Goal: Task Accomplishment & Management: Manage account settings

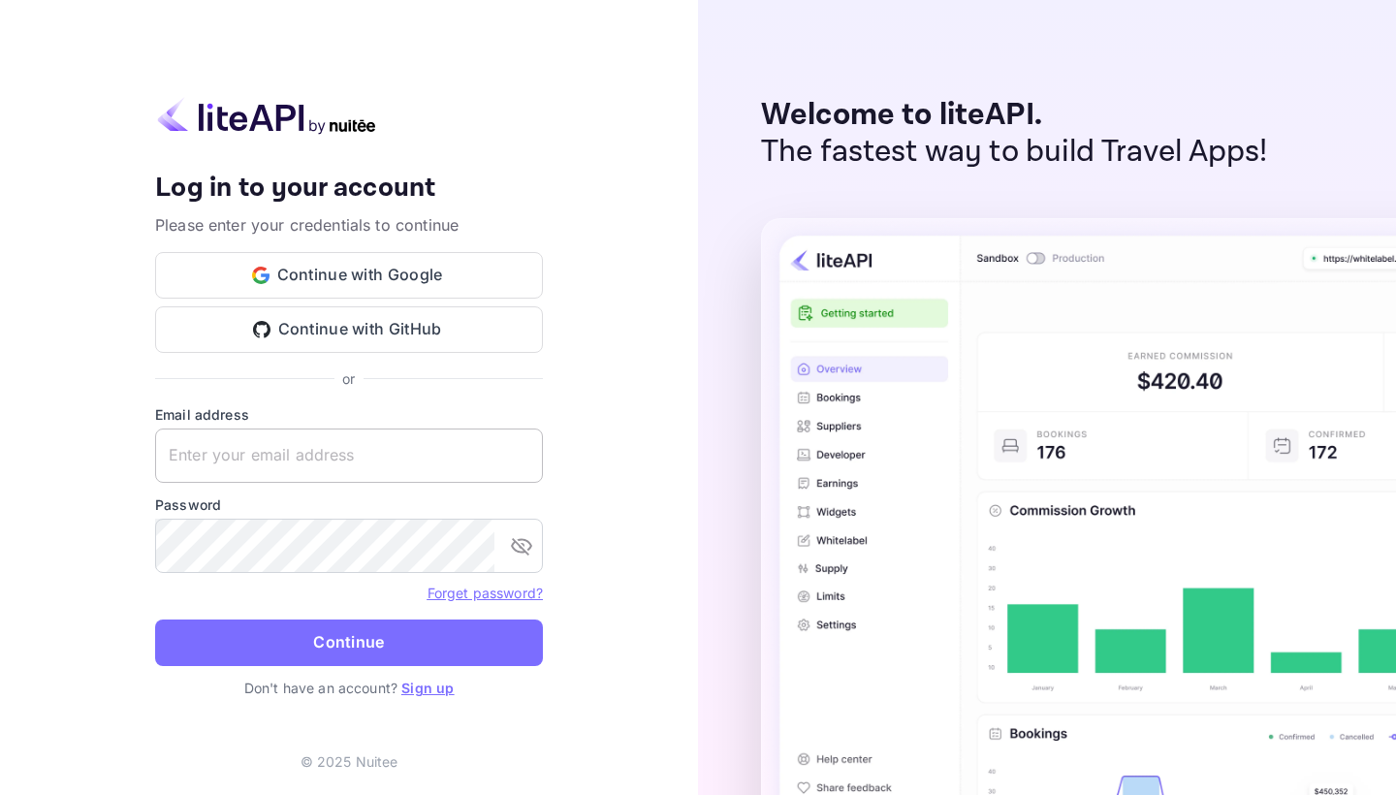
click at [308, 458] on input "text" at bounding box center [349, 456] width 388 height 54
click at [340, 291] on button "Continue with Google" at bounding box center [349, 275] width 388 height 47
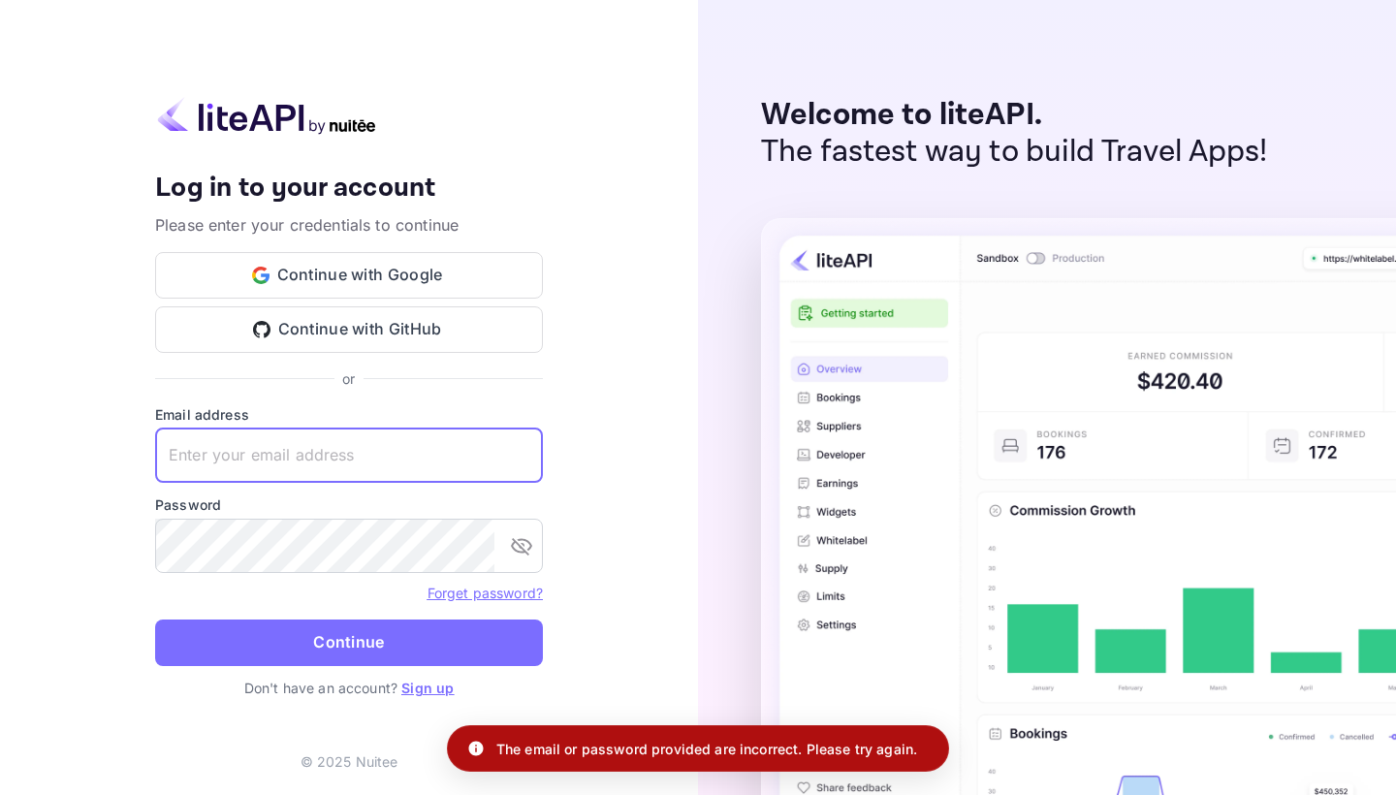
click at [317, 454] on input "text" at bounding box center [349, 456] width 388 height 54
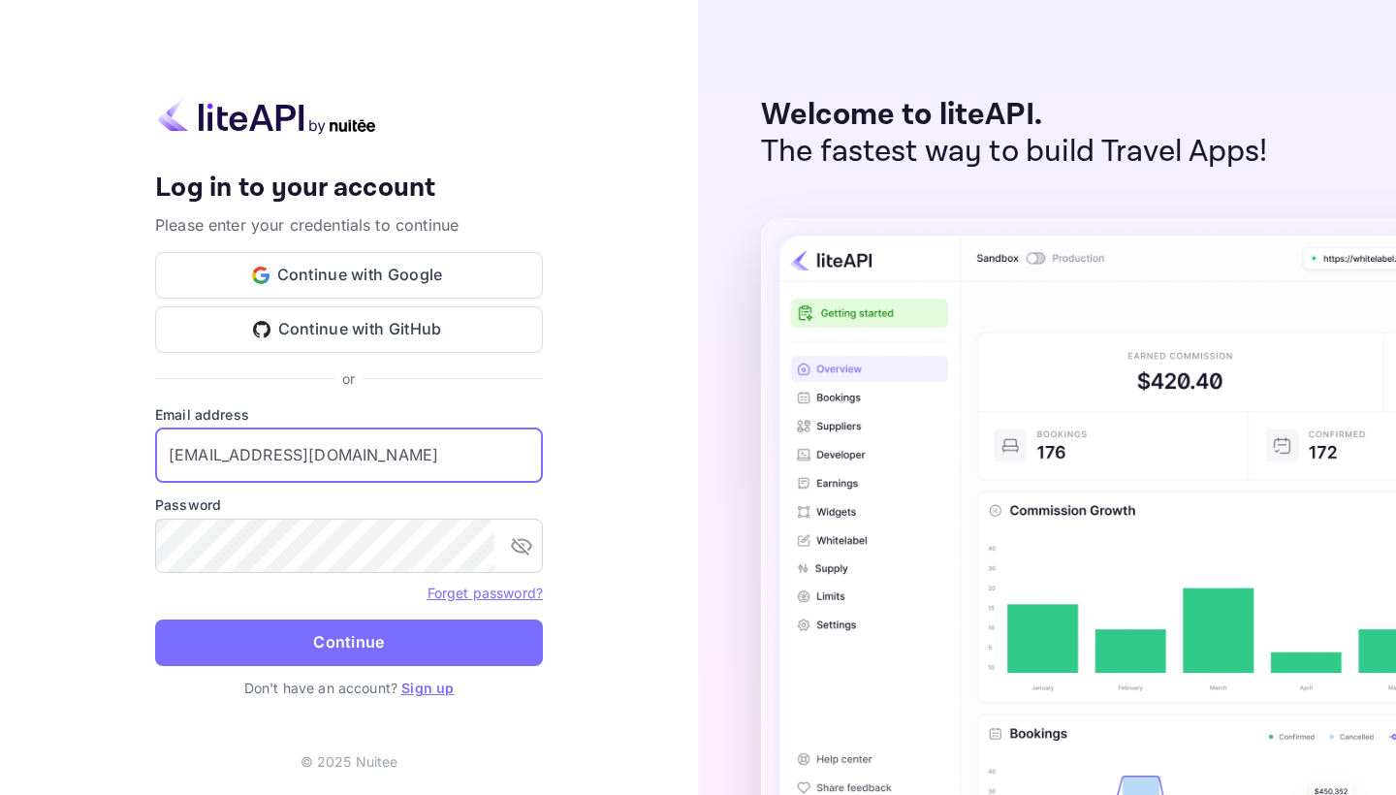
type input "[EMAIL_ADDRESS][DOMAIN_NAME]"
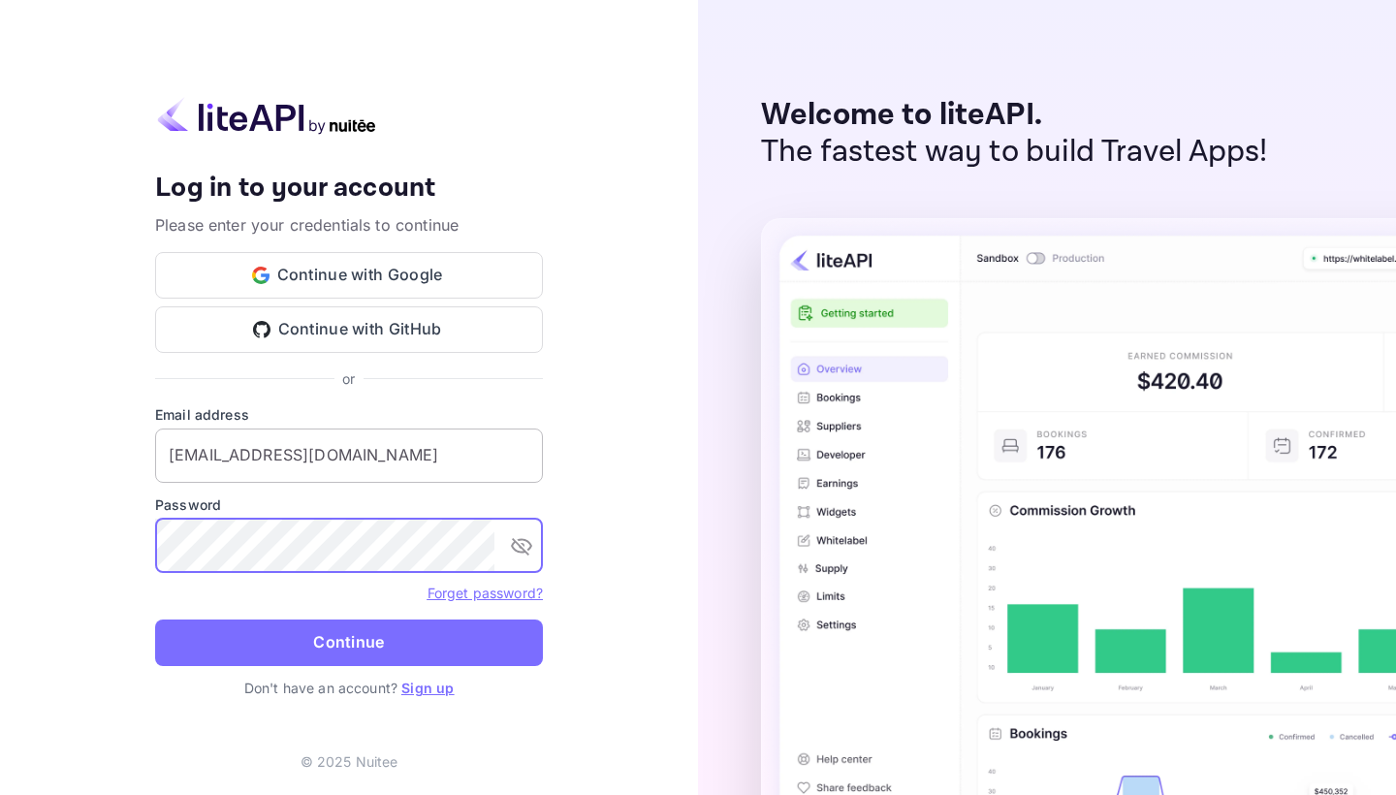
click at [349, 642] on button "Continue" at bounding box center [349, 643] width 388 height 47
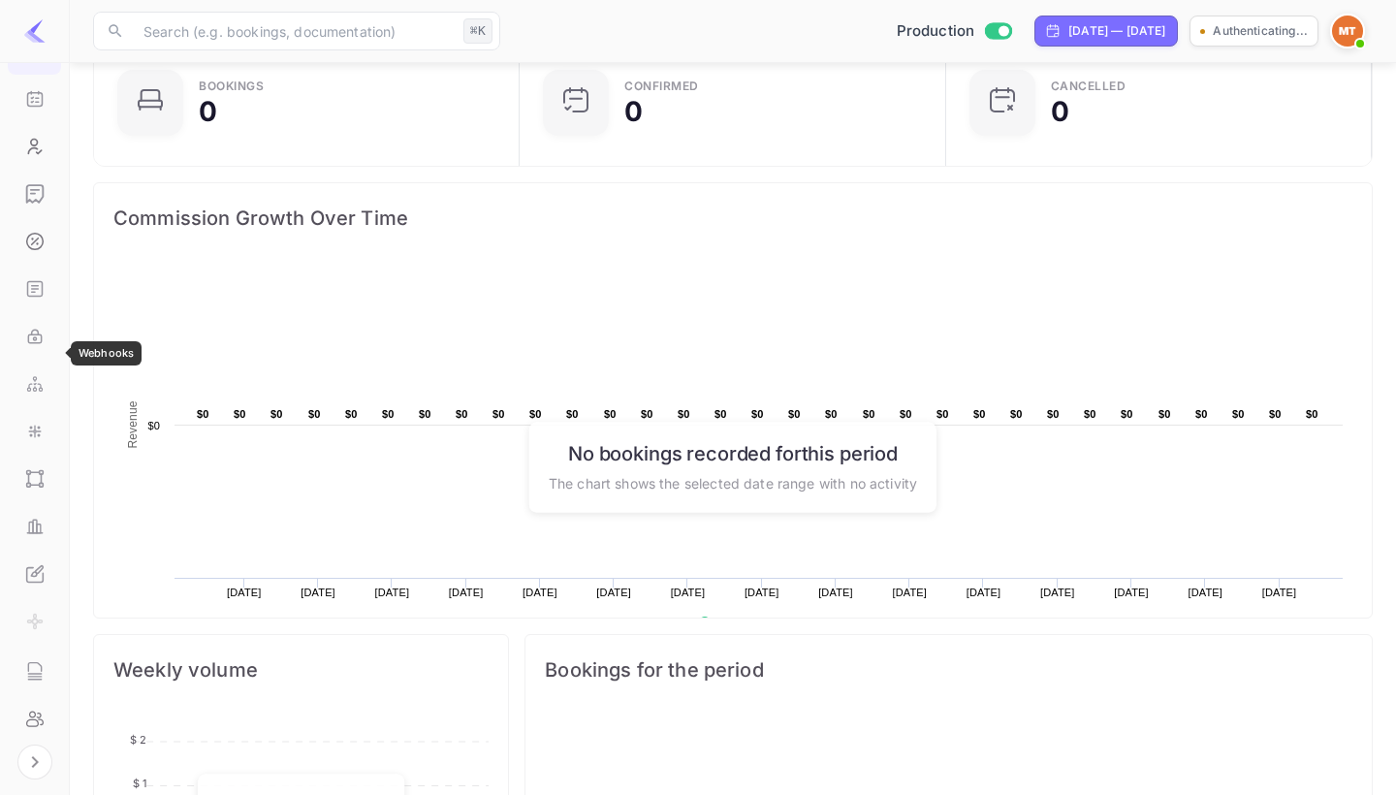
scroll to position [169, 0]
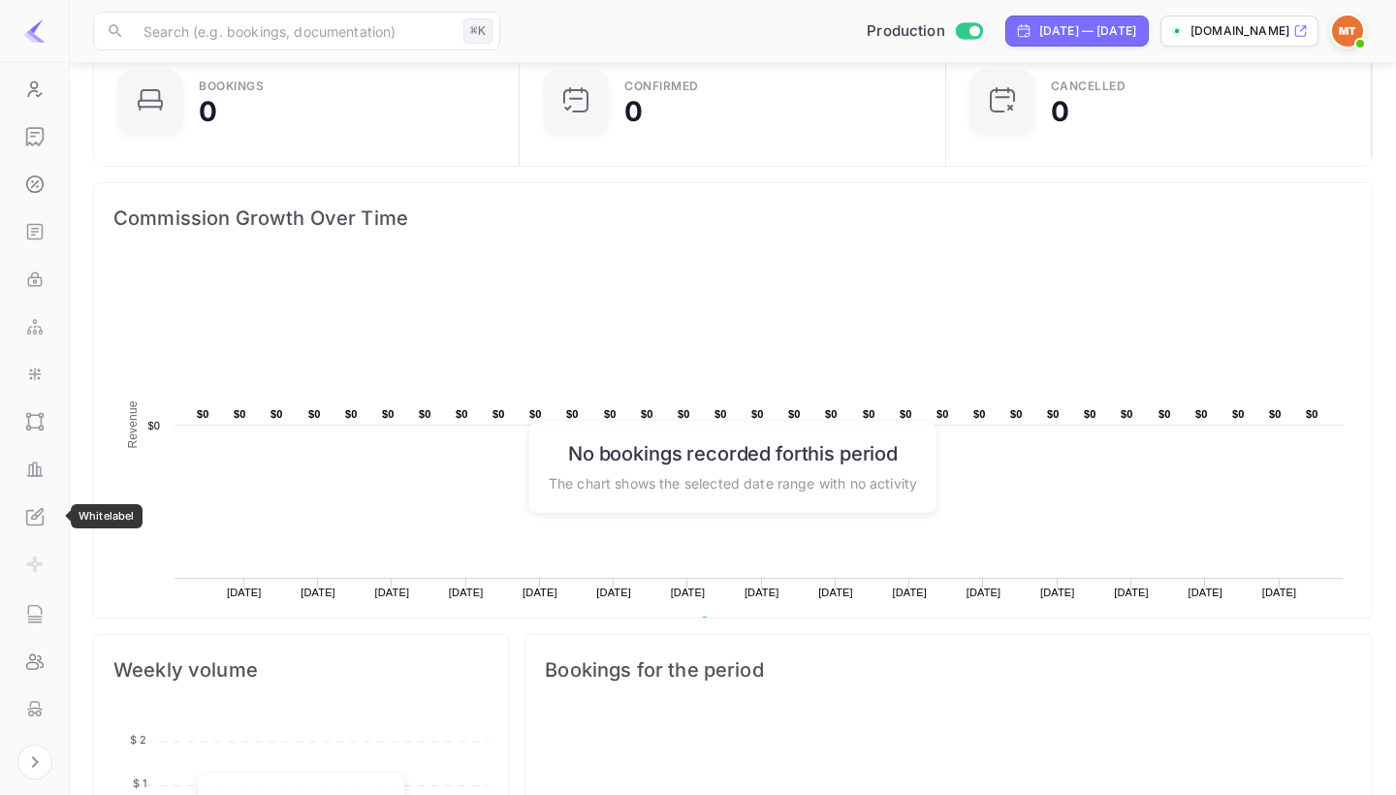
click at [35, 518] on icon "Whitelabel" at bounding box center [34, 517] width 6 height 4
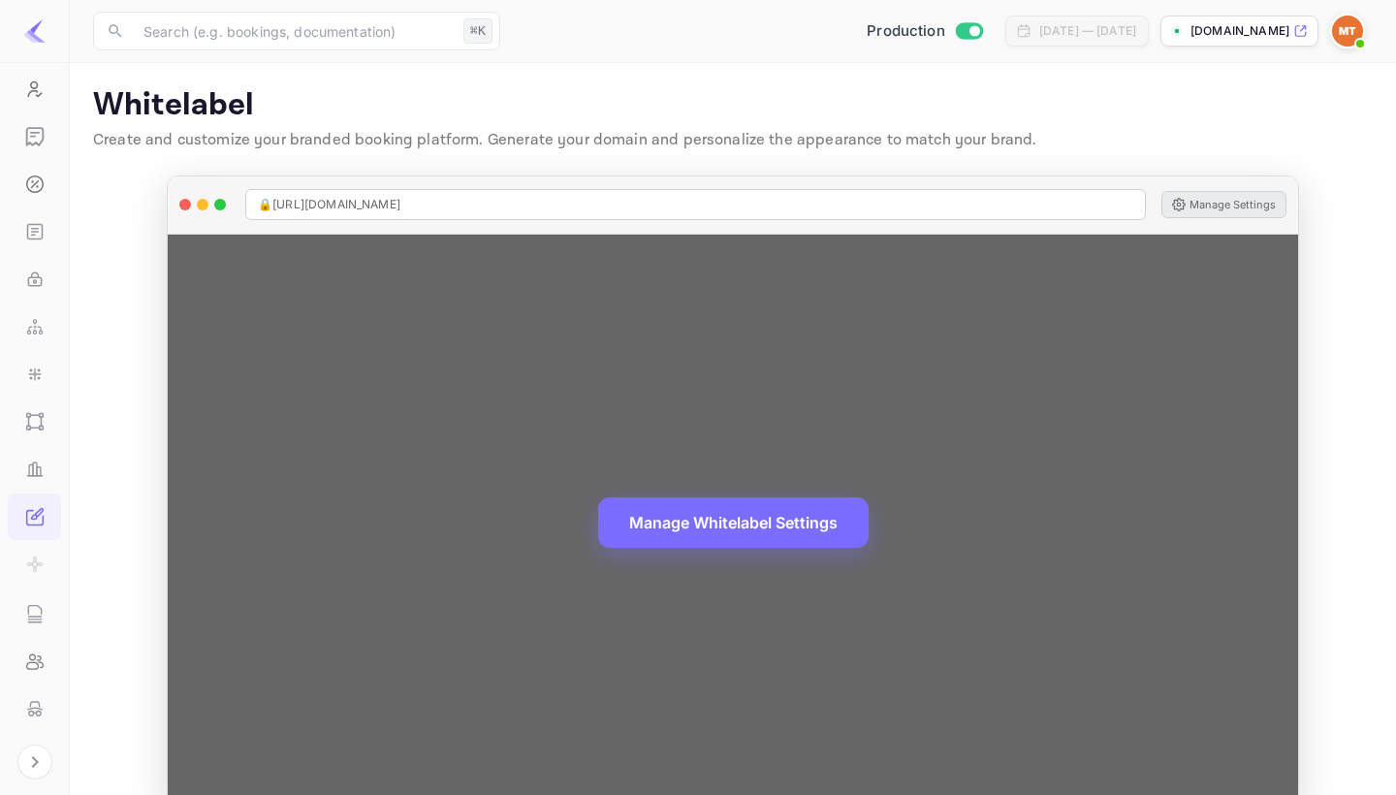
click at [1226, 212] on button "Manage Settings" at bounding box center [1224, 204] width 125 height 27
click at [1195, 210] on button "Manage Settings" at bounding box center [1224, 204] width 125 height 27
